Goal: Information Seeking & Learning: Learn about a topic

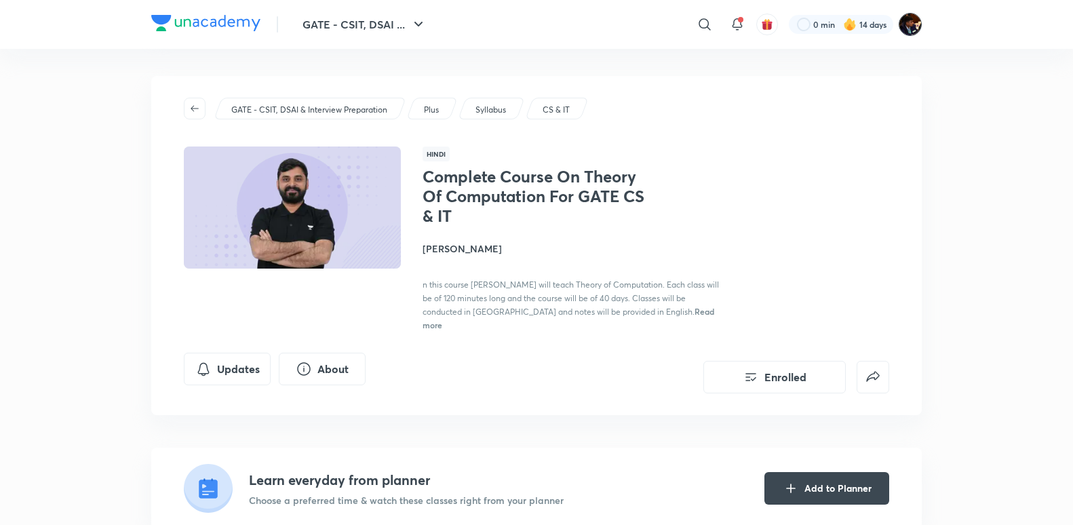
click at [910, 31] on img at bounding box center [910, 24] width 23 height 23
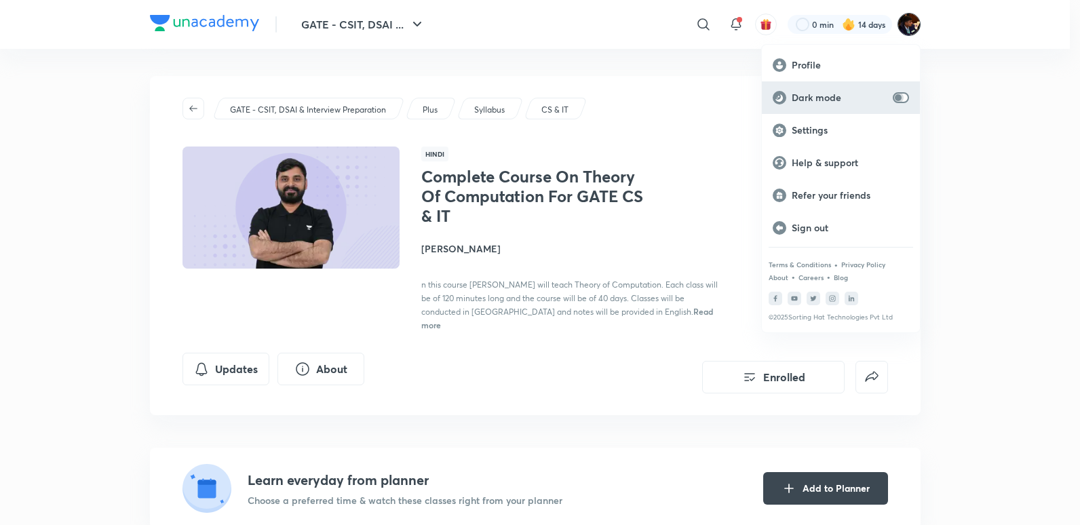
click at [901, 94] on input "checkbox" at bounding box center [898, 97] width 33 height 11
checkbox input "true"
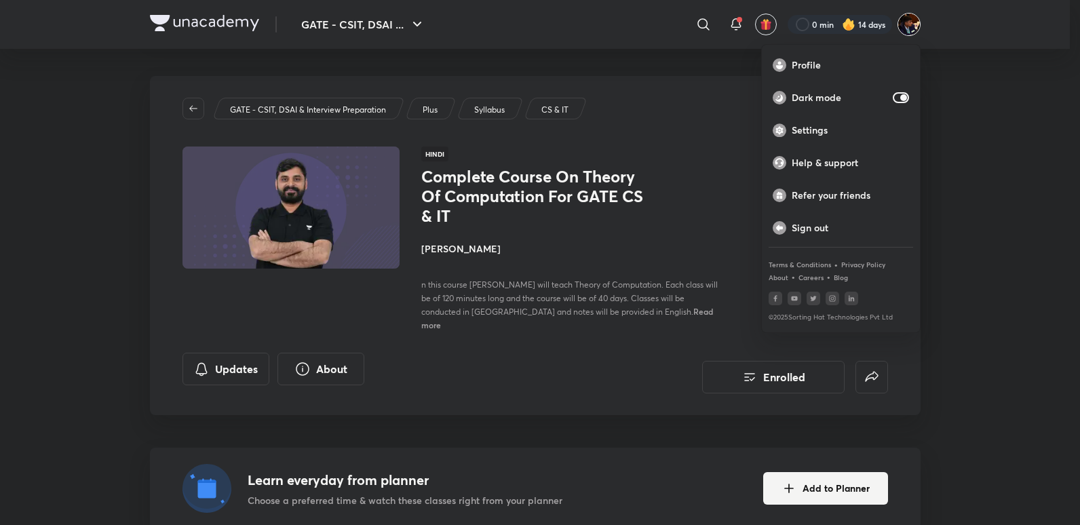
click at [1009, 159] on div at bounding box center [540, 262] width 1080 height 525
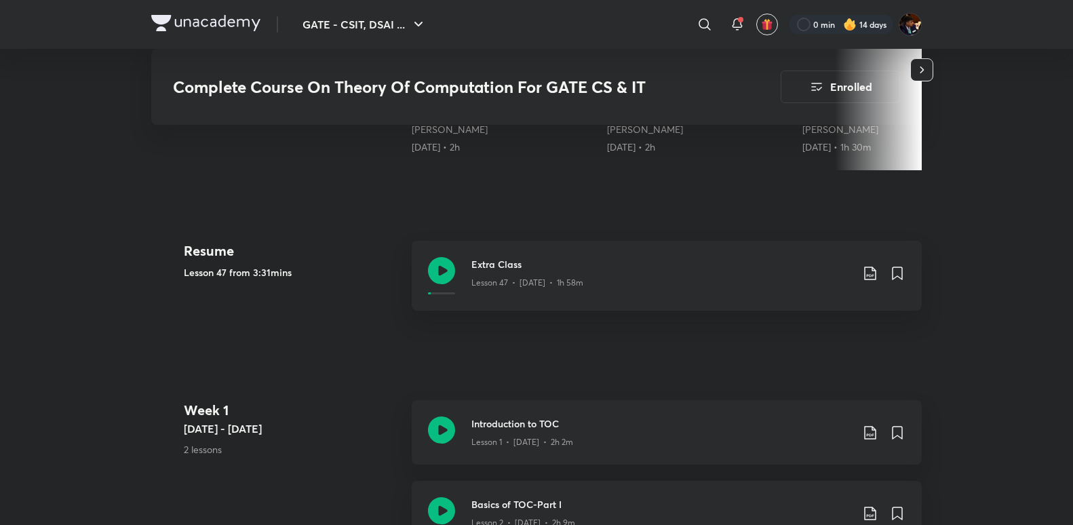
scroll to position [611, 0]
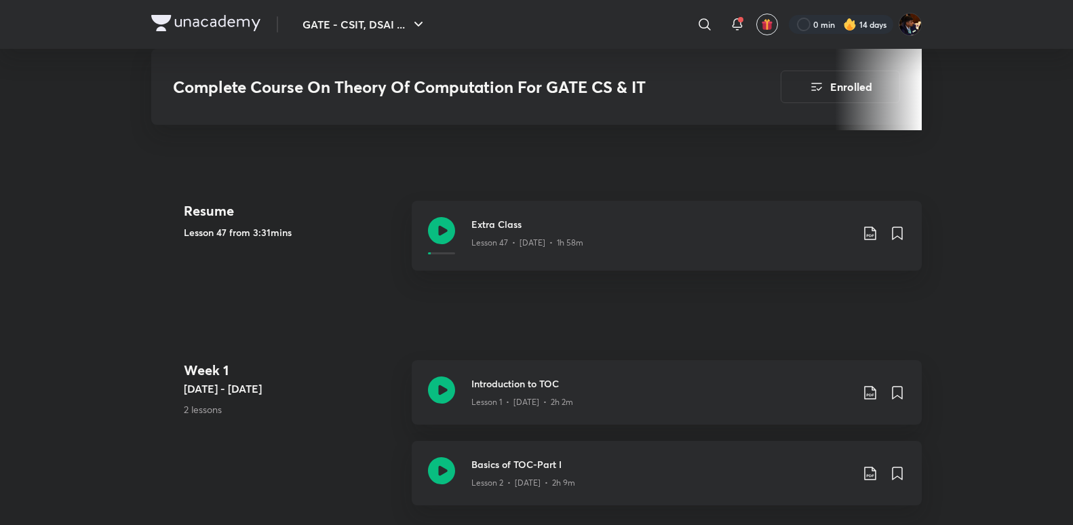
click at [206, 20] on img at bounding box center [205, 23] width 109 height 16
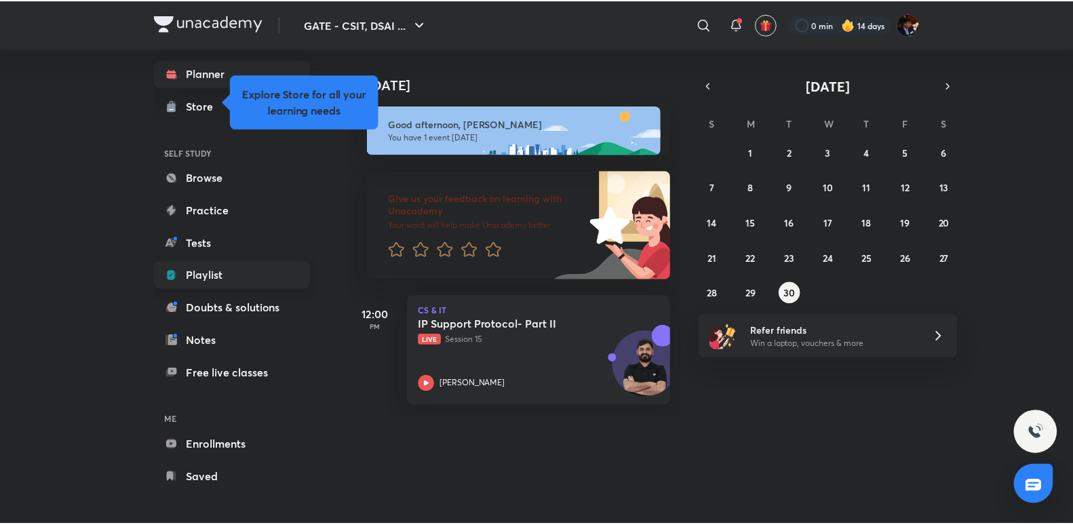
scroll to position [20, 0]
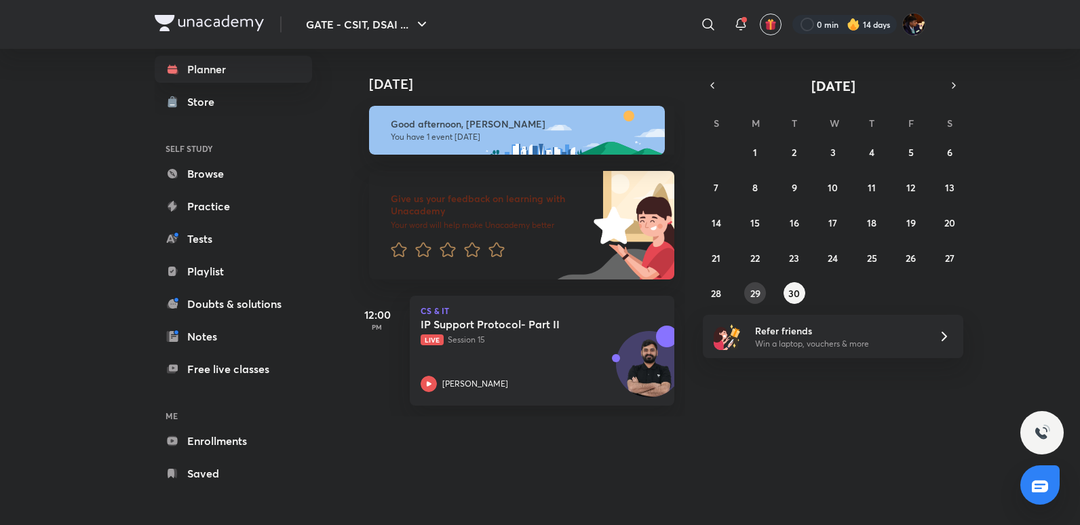
click at [757, 296] on abbr "29" at bounding box center [755, 293] width 10 height 13
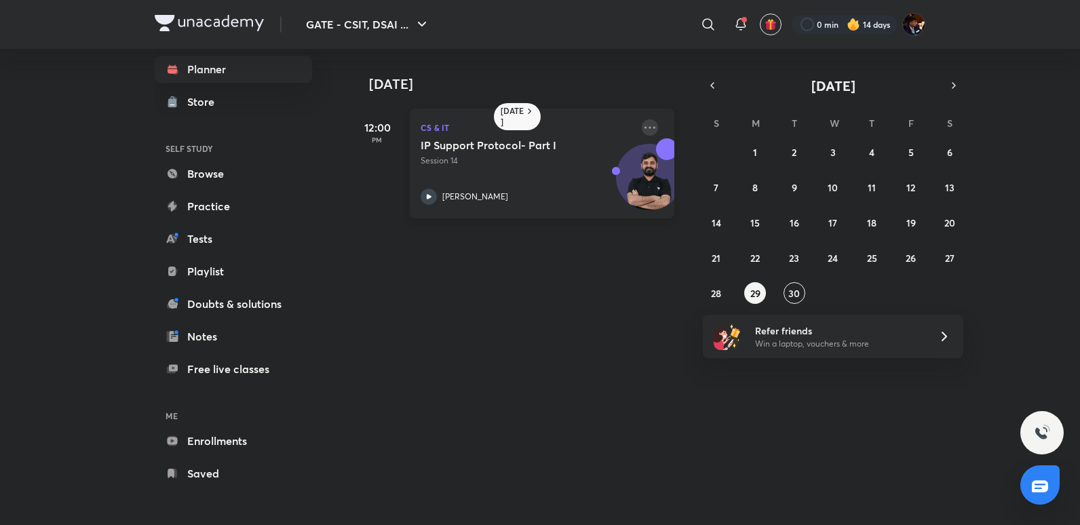
click at [642, 130] on icon at bounding box center [650, 127] width 16 height 16
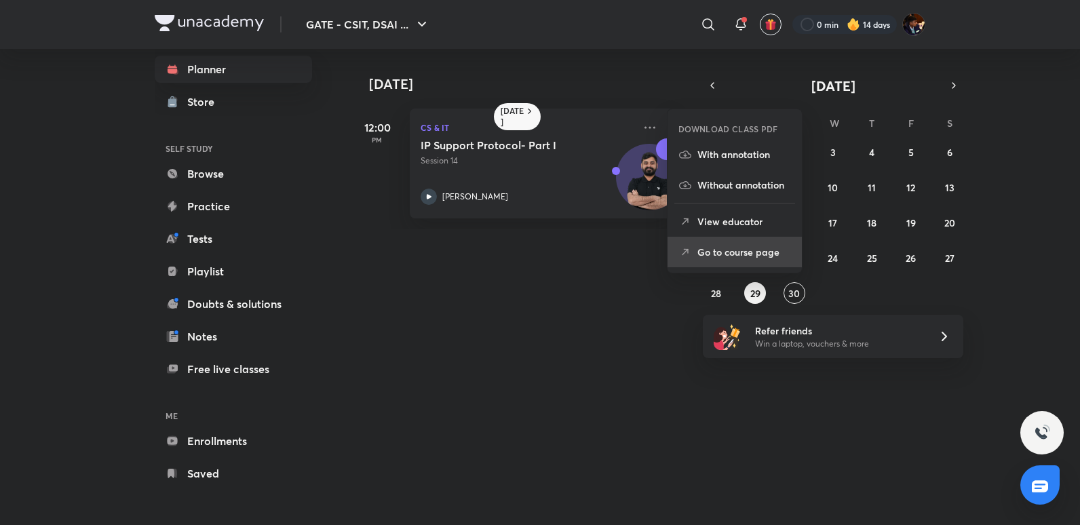
click at [730, 254] on p "Go to course page" at bounding box center [744, 252] width 94 height 14
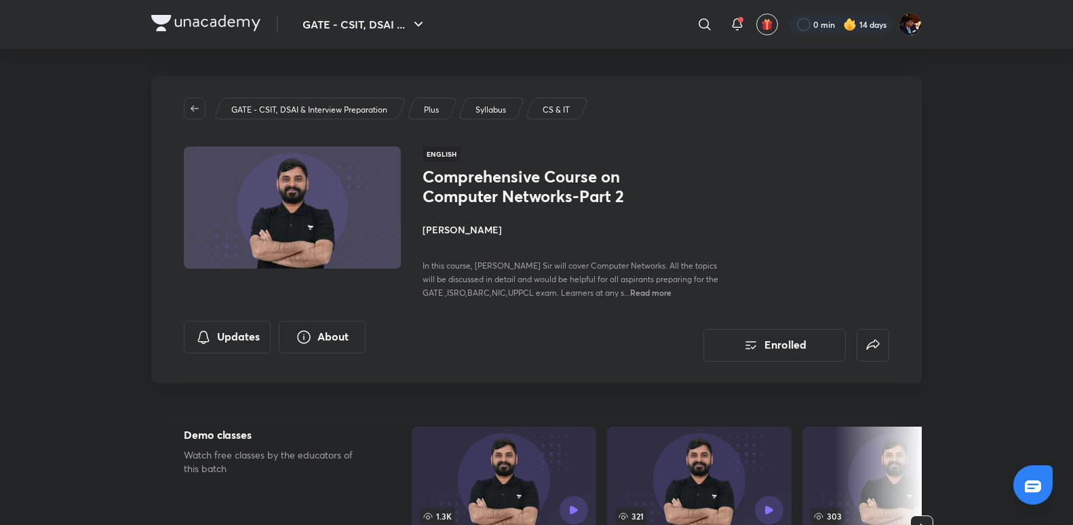
scroll to position [204, 0]
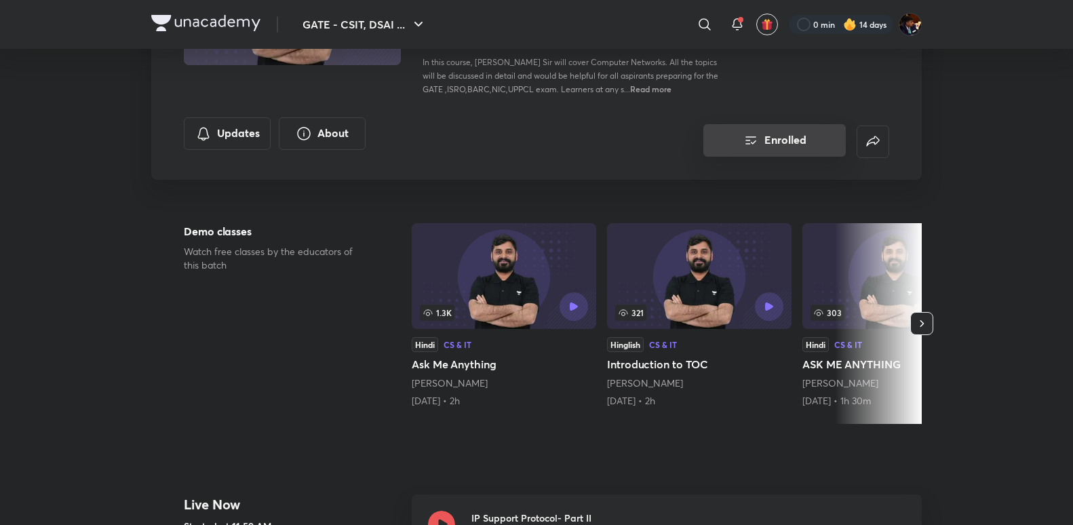
click at [787, 144] on button "Enrolled" at bounding box center [774, 140] width 142 height 33
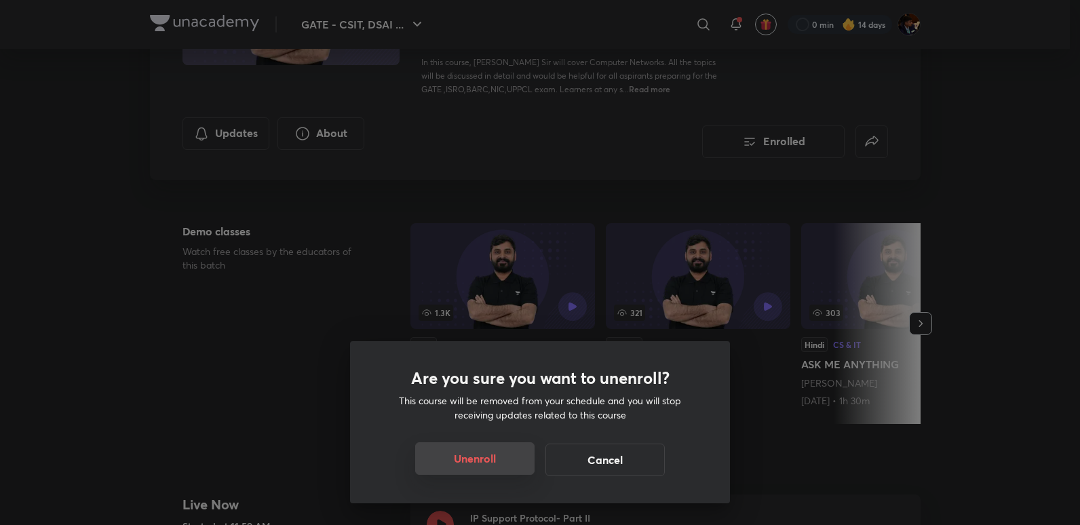
click at [473, 460] on button "Unenroll" at bounding box center [474, 458] width 119 height 33
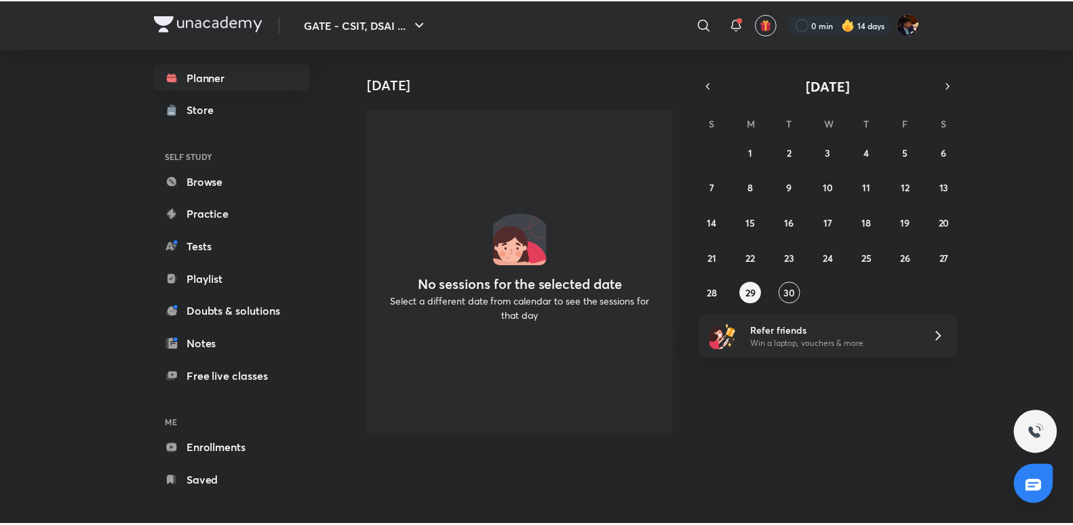
scroll to position [20, 0]
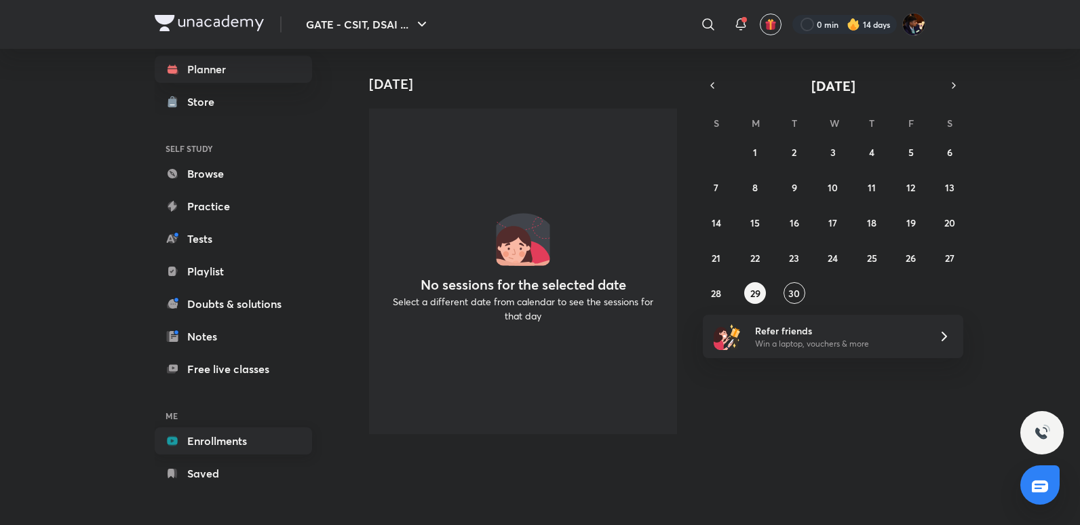
click at [221, 450] on link "Enrollments" at bounding box center [233, 440] width 157 height 27
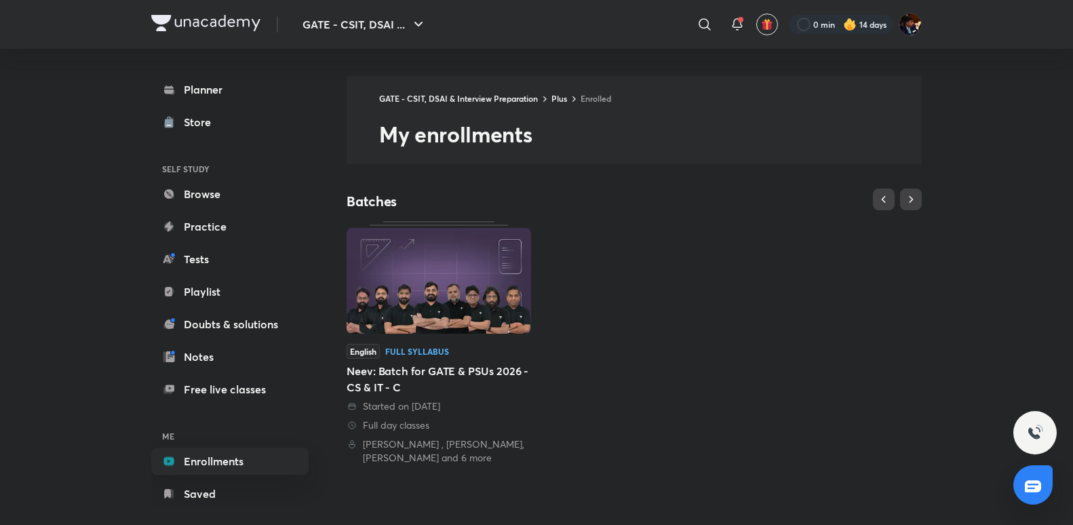
click at [459, 324] on img at bounding box center [439, 281] width 185 height 106
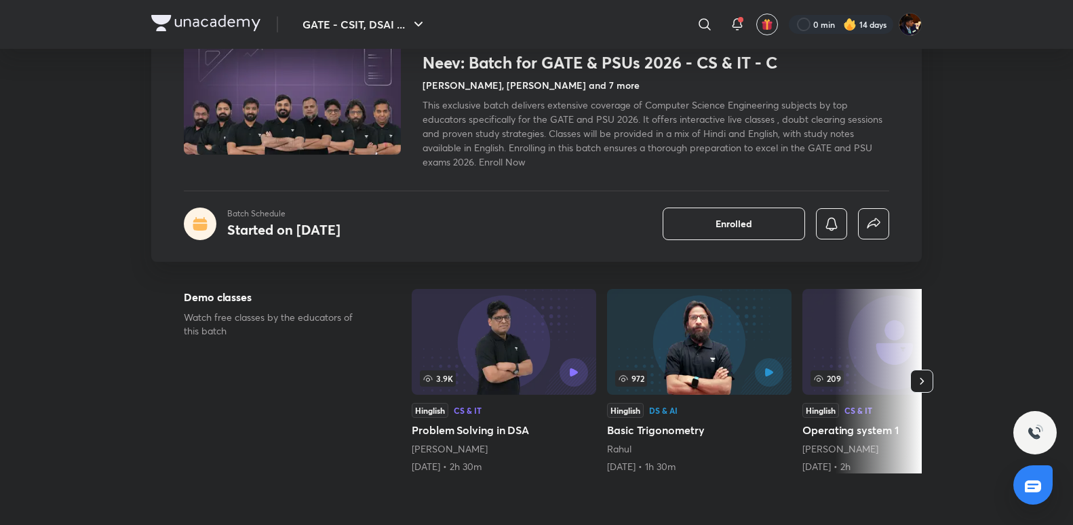
click at [923, 381] on icon "button" at bounding box center [923, 381] width 4 height 7
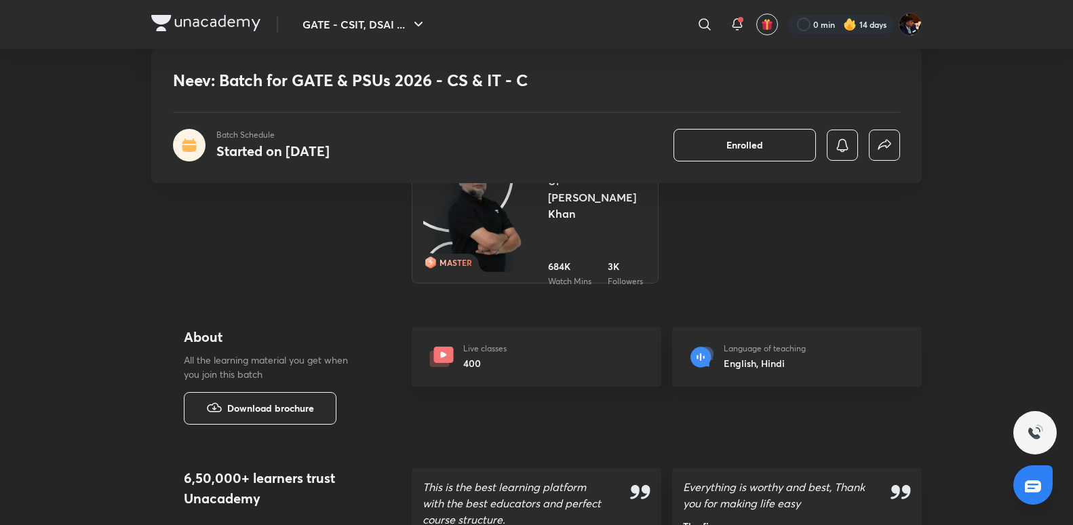
scroll to position [1940, 0]
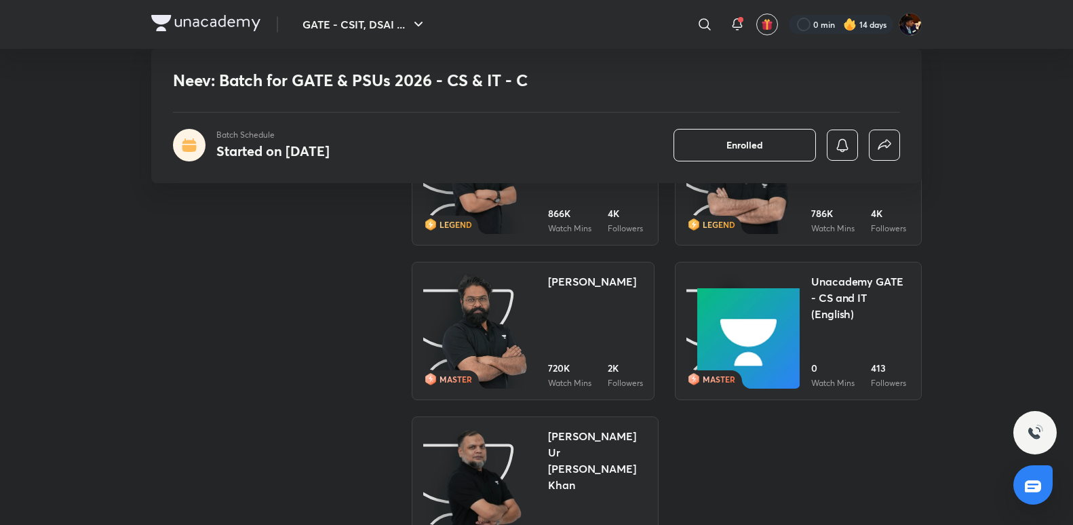
click at [231, 21] on img at bounding box center [205, 23] width 109 height 16
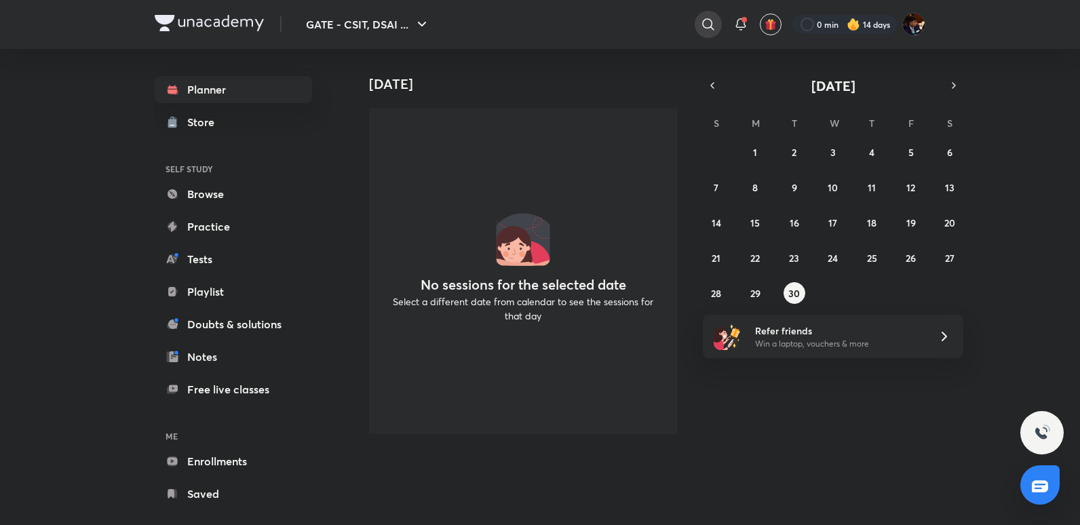
click at [711, 28] on icon at bounding box center [708, 24] width 12 height 12
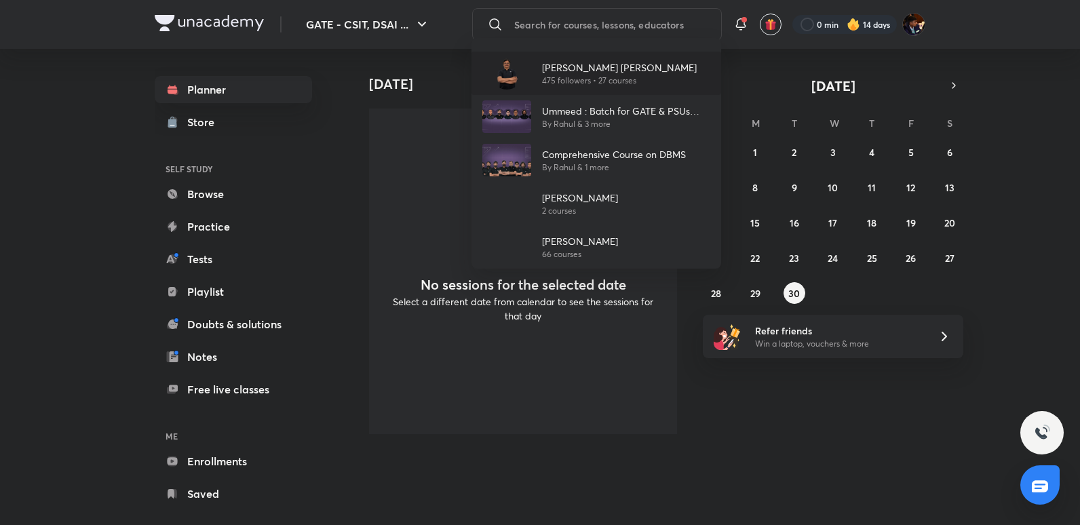
click at [619, 83] on p "475 followers • 27 courses" at bounding box center [619, 81] width 155 height 12
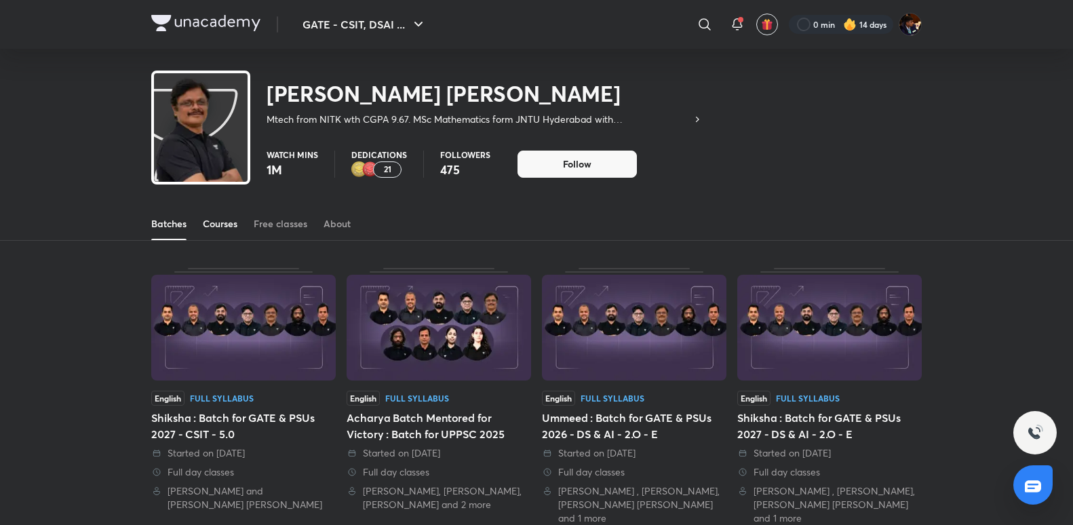
click at [217, 216] on link "Courses" at bounding box center [220, 224] width 35 height 33
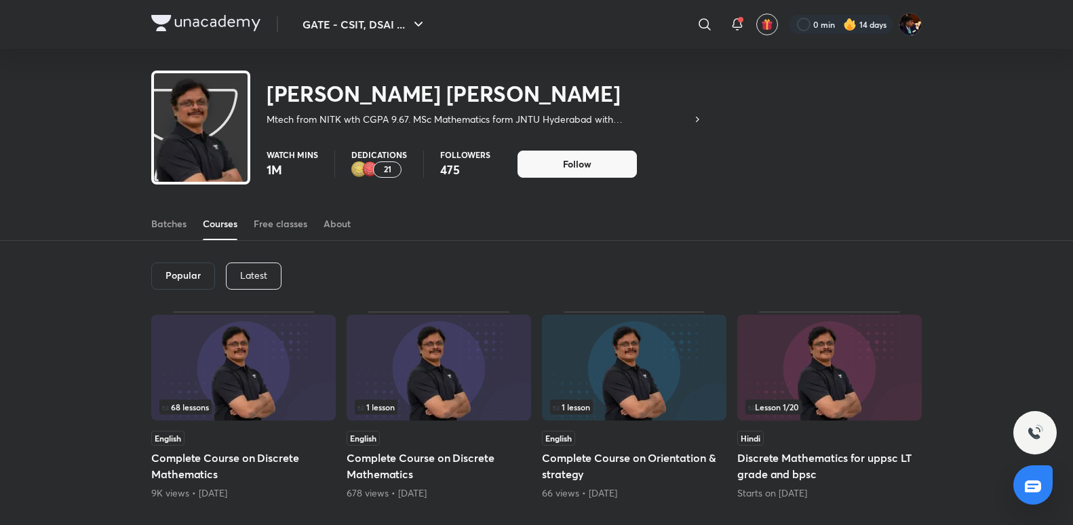
click at [252, 273] on p "Latest" at bounding box center [253, 275] width 27 height 11
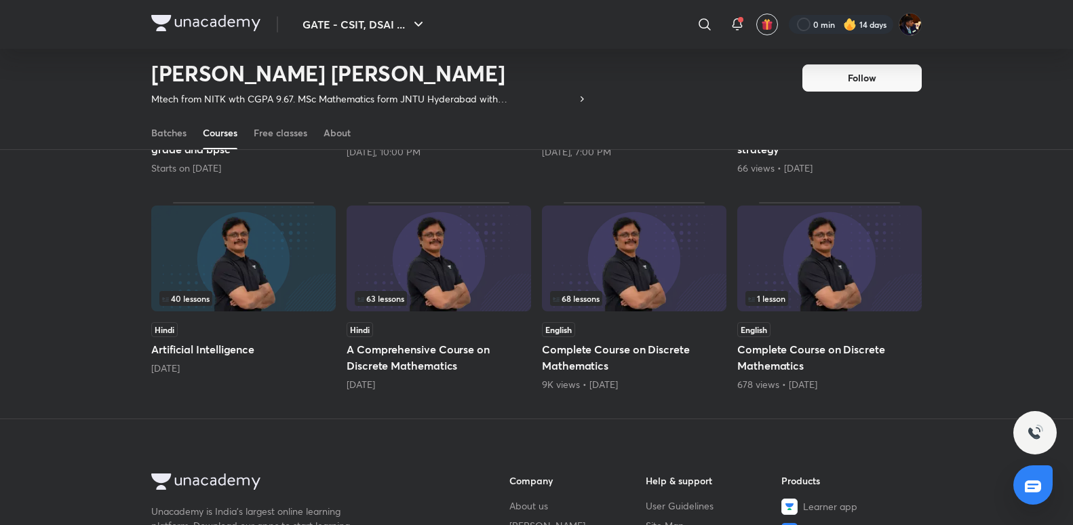
scroll to position [263, 0]
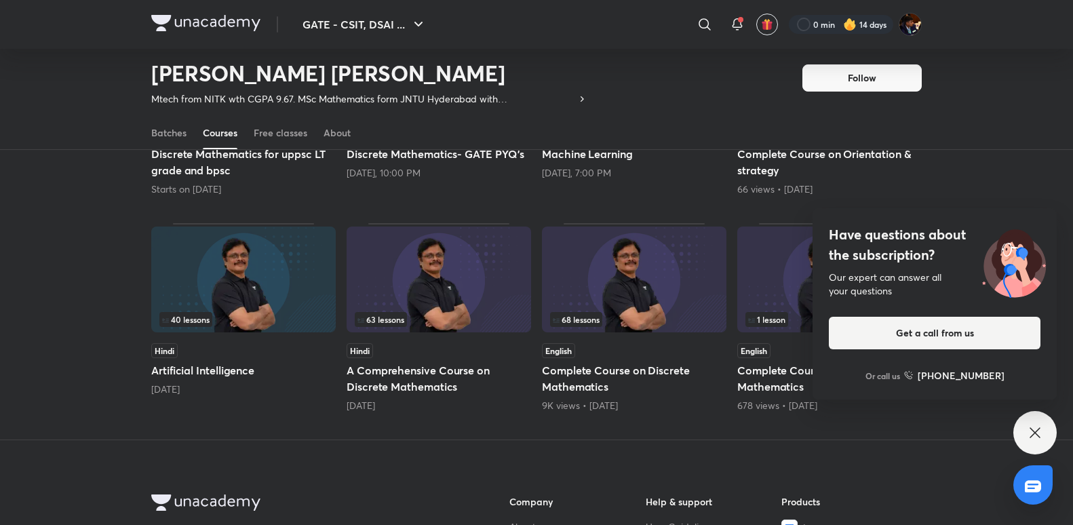
click at [478, 292] on img at bounding box center [439, 280] width 185 height 106
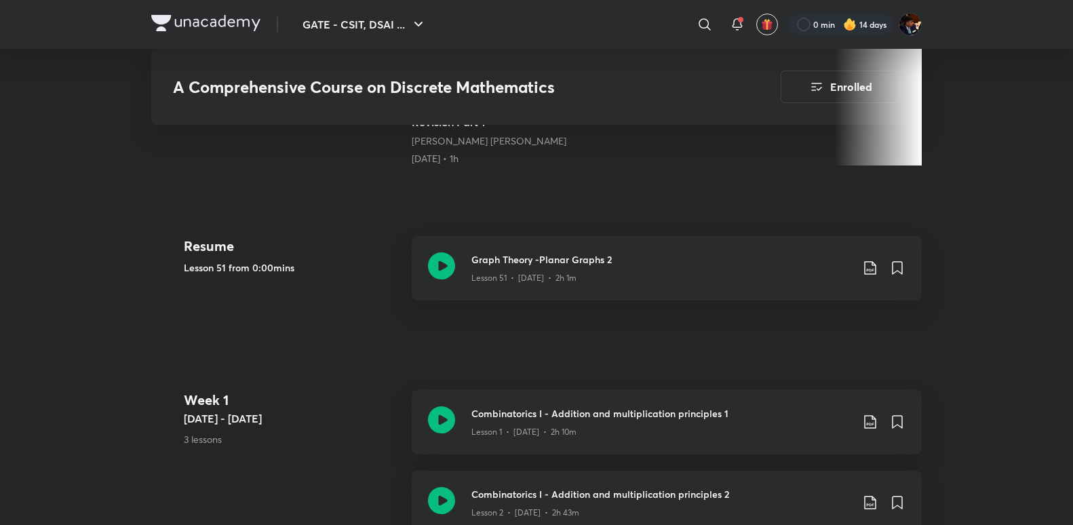
scroll to position [543, 0]
click at [442, 272] on icon at bounding box center [441, 266] width 27 height 27
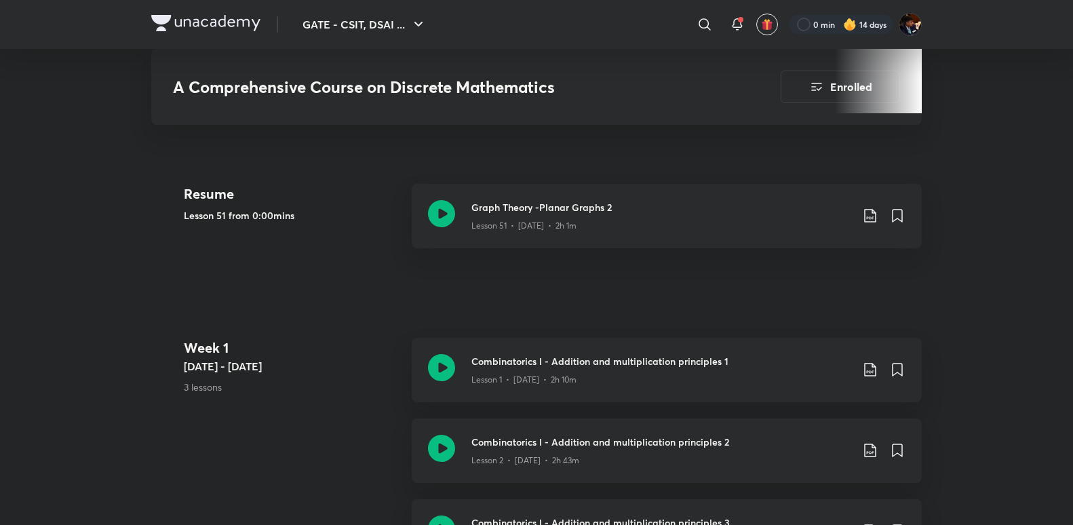
scroll to position [611, 0]
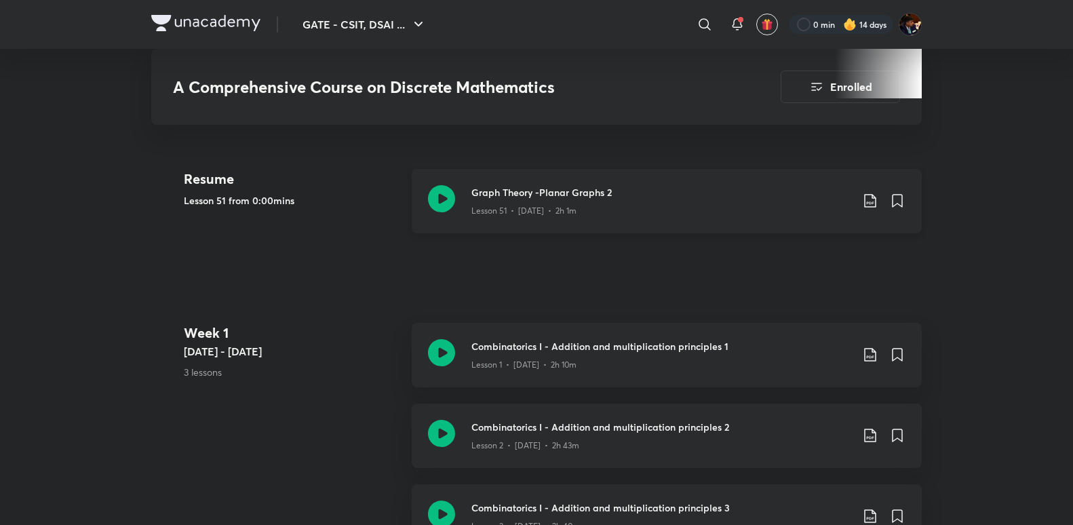
click at [866, 206] on icon at bounding box center [870, 201] width 16 height 16
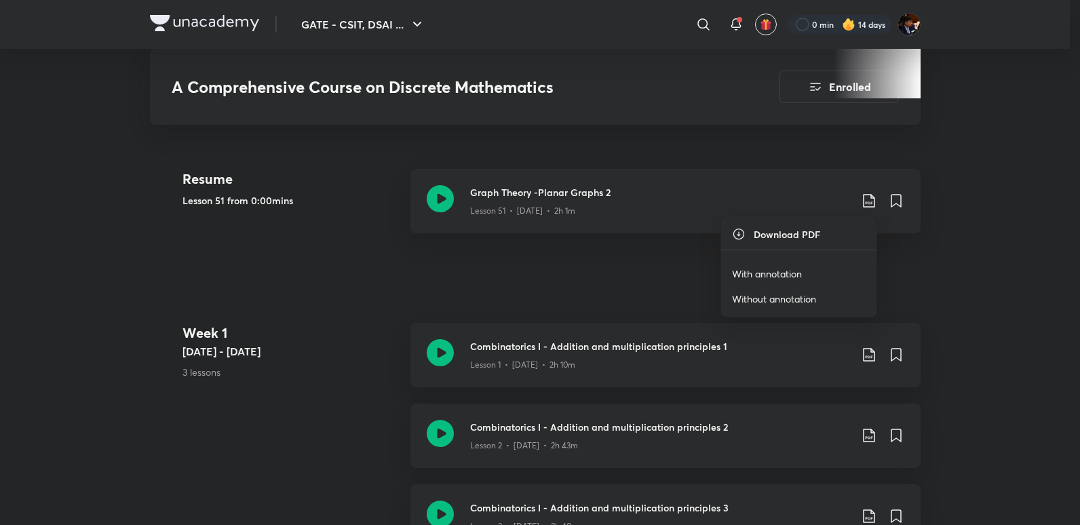
click at [788, 273] on p "With annotation" at bounding box center [767, 274] width 70 height 14
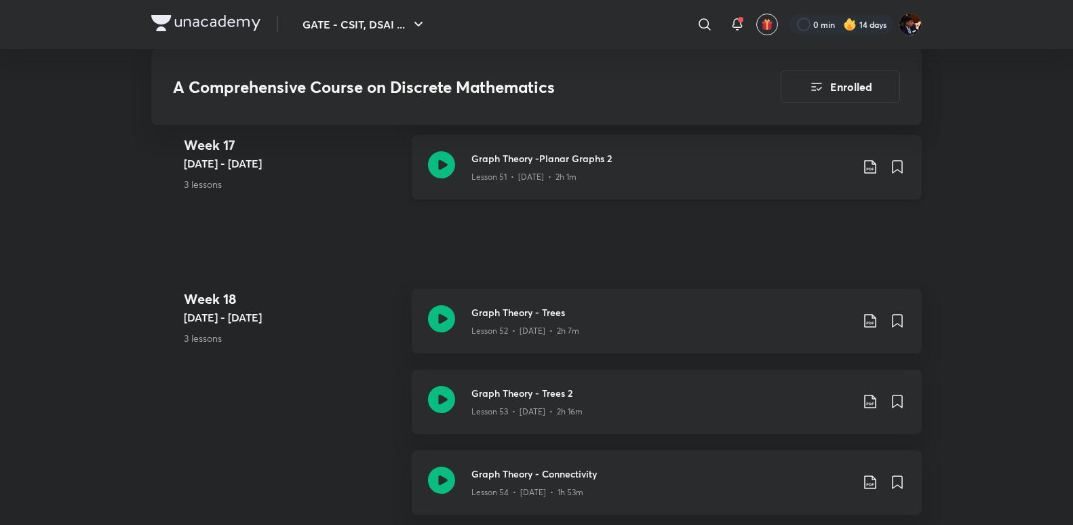
scroll to position [6037, 0]
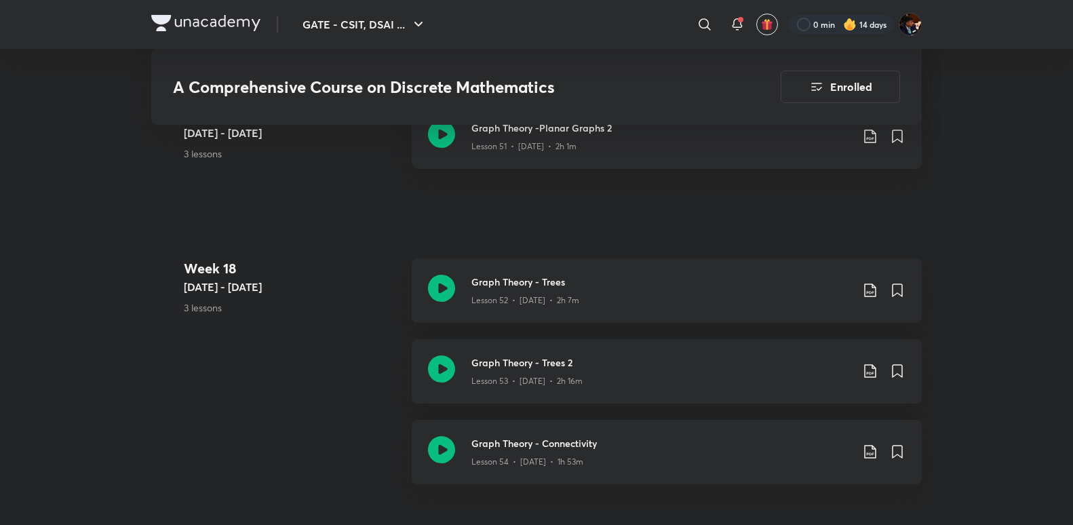
click at [311, 440] on div "Week [DATE] - [DATE] 3 lessons Graph Theory - Trees Lesson 52 • [DATE] • 2h 7m …" at bounding box center [536, 379] width 771 height 242
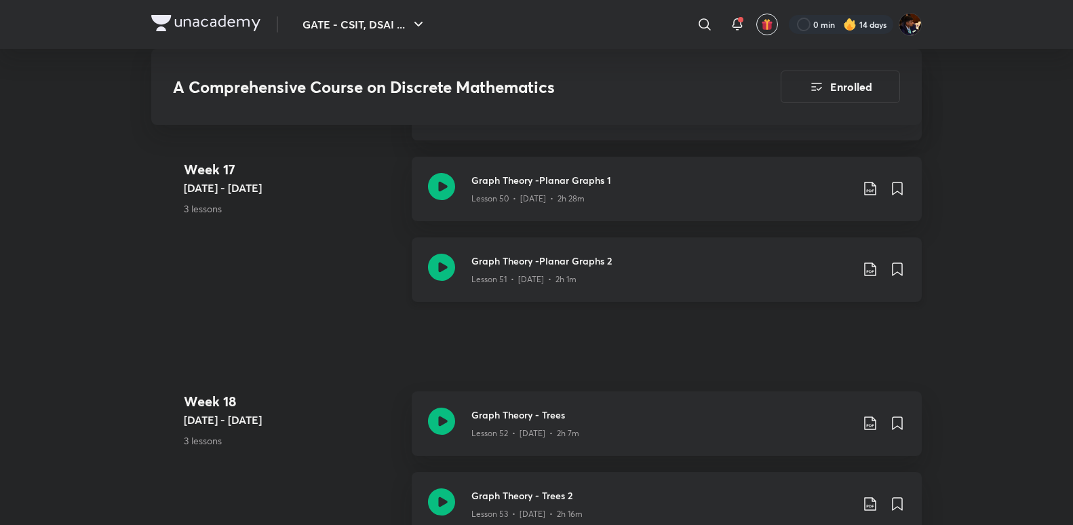
scroll to position [5902, 0]
click at [866, 277] on icon at bounding box center [870, 272] width 16 height 16
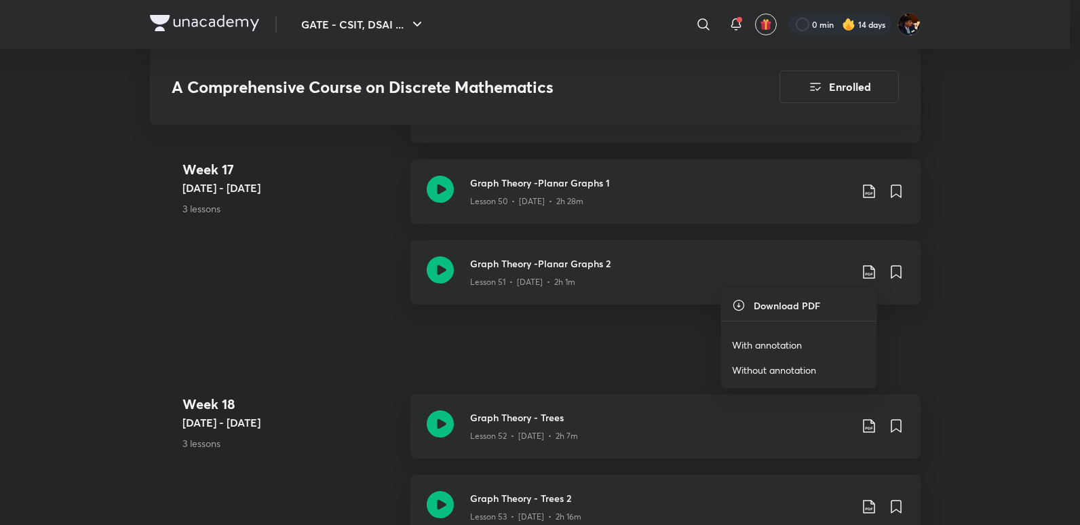
click at [769, 369] on p "Without annotation" at bounding box center [774, 370] width 84 height 14
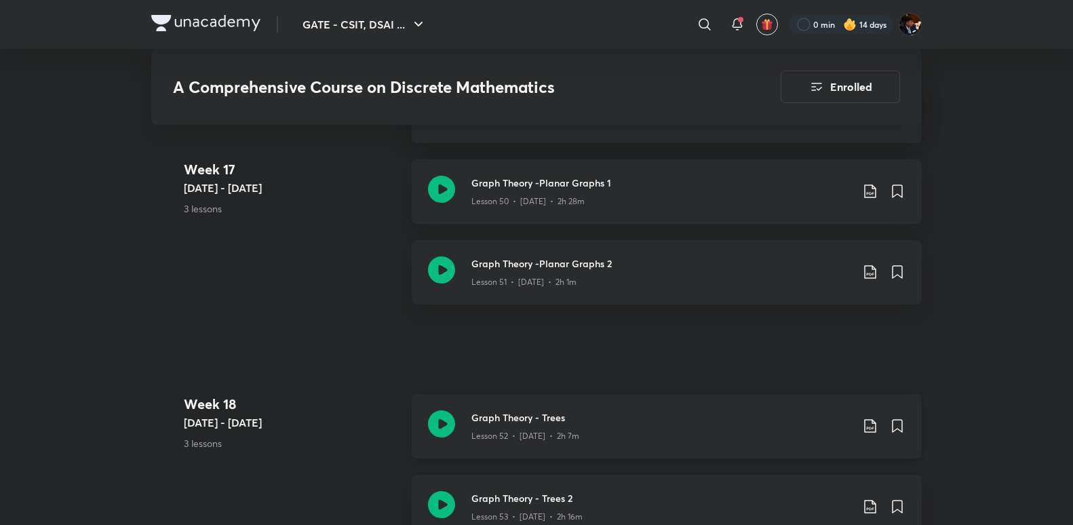
click at [871, 427] on icon at bounding box center [870, 426] width 16 height 16
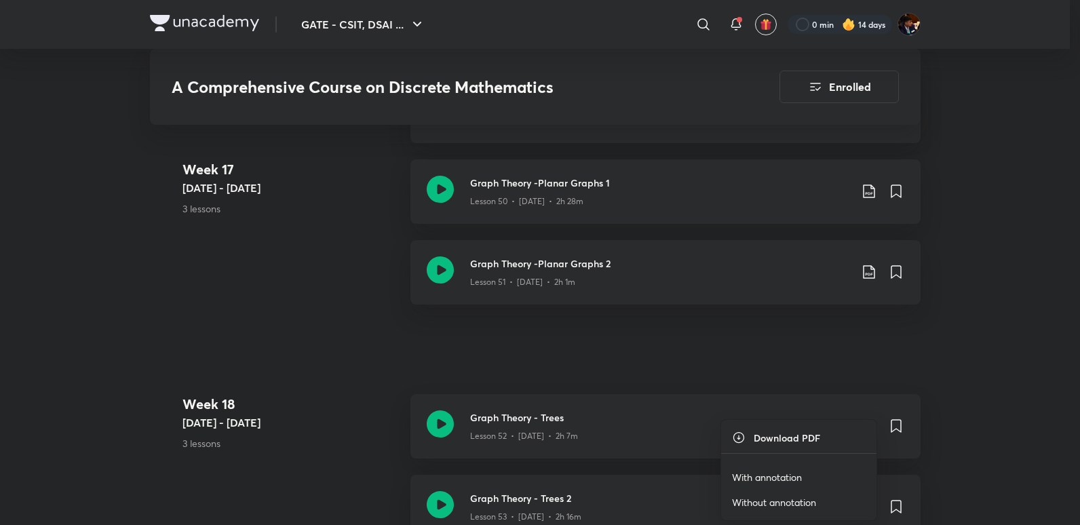
click at [528, 357] on div at bounding box center [540, 262] width 1080 height 525
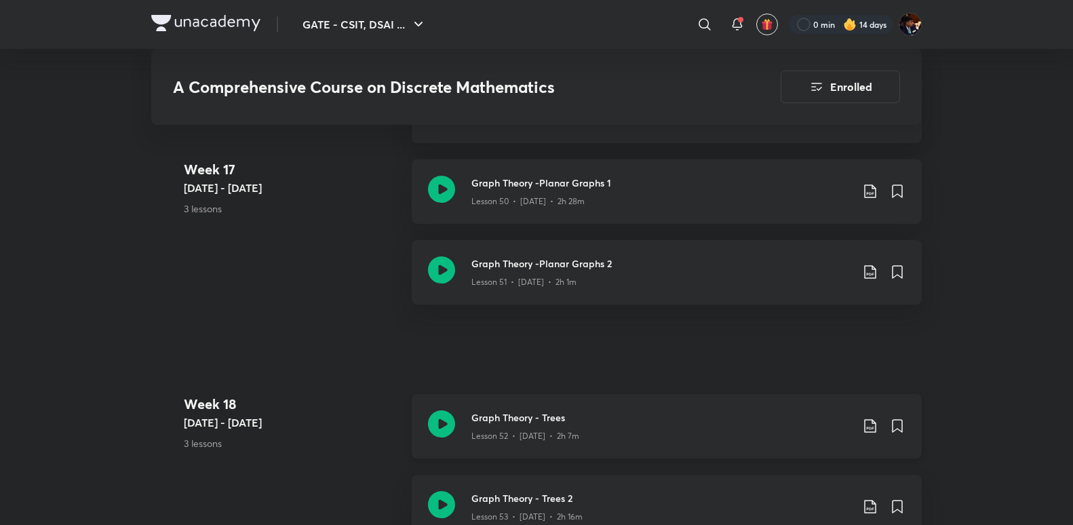
click at [869, 428] on icon at bounding box center [870, 426] width 16 height 16
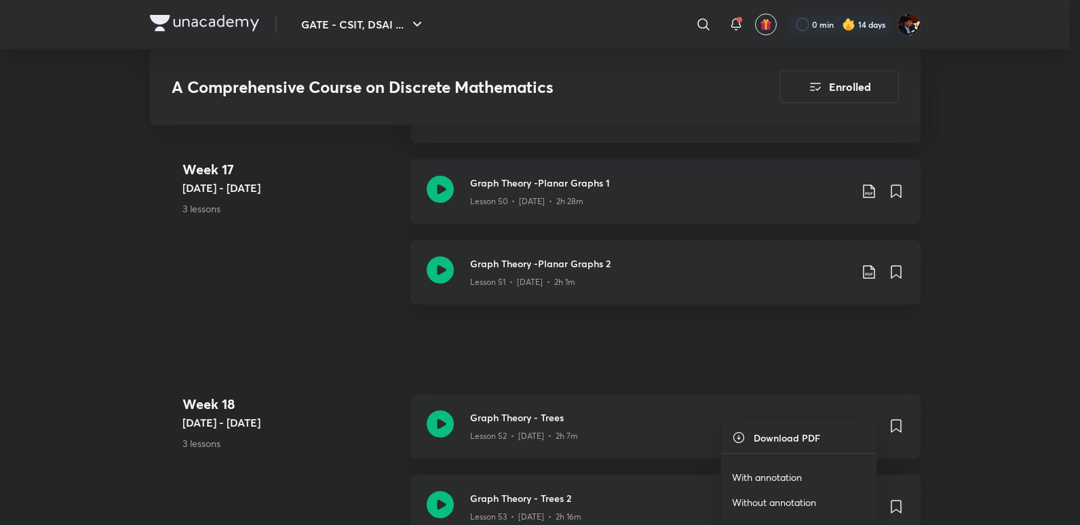
click at [776, 476] on p "With annotation" at bounding box center [767, 477] width 70 height 14
